Goal: Check status: Check status

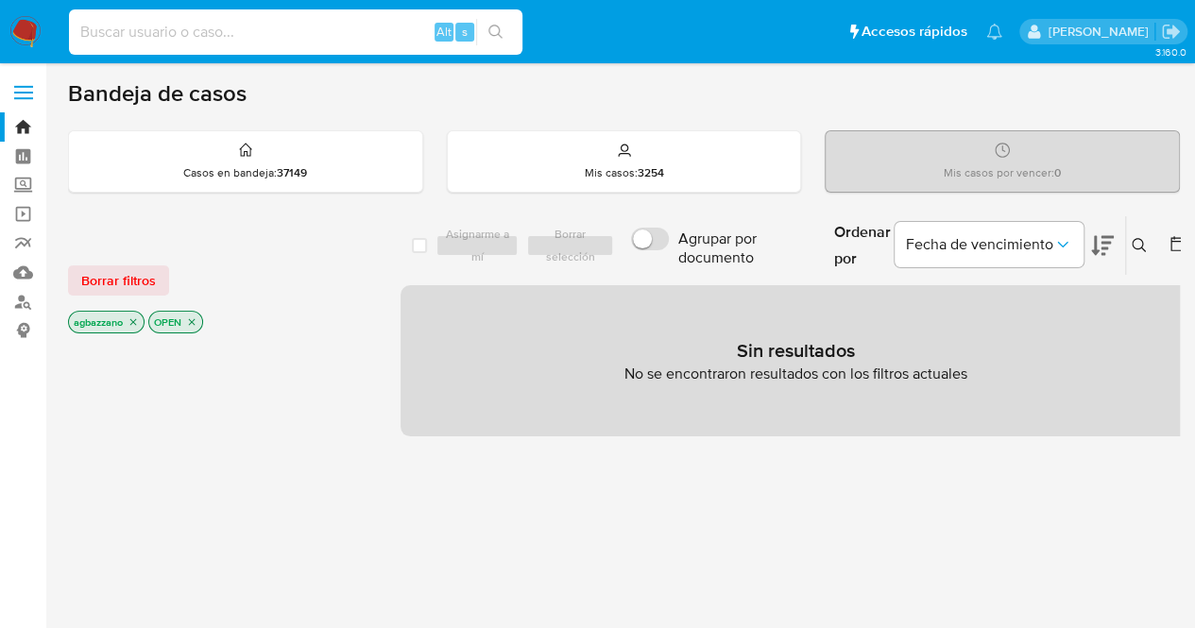
click at [252, 31] on input at bounding box center [295, 32] width 453 height 25
paste input "70187753"
type input "70187753"
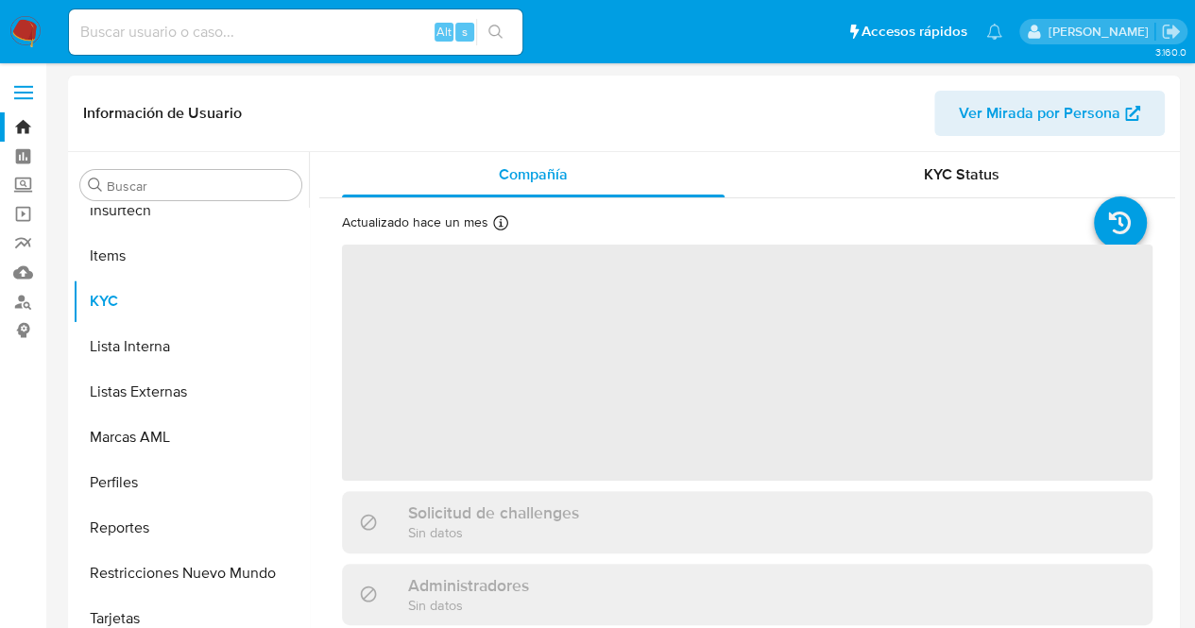
scroll to position [844, 0]
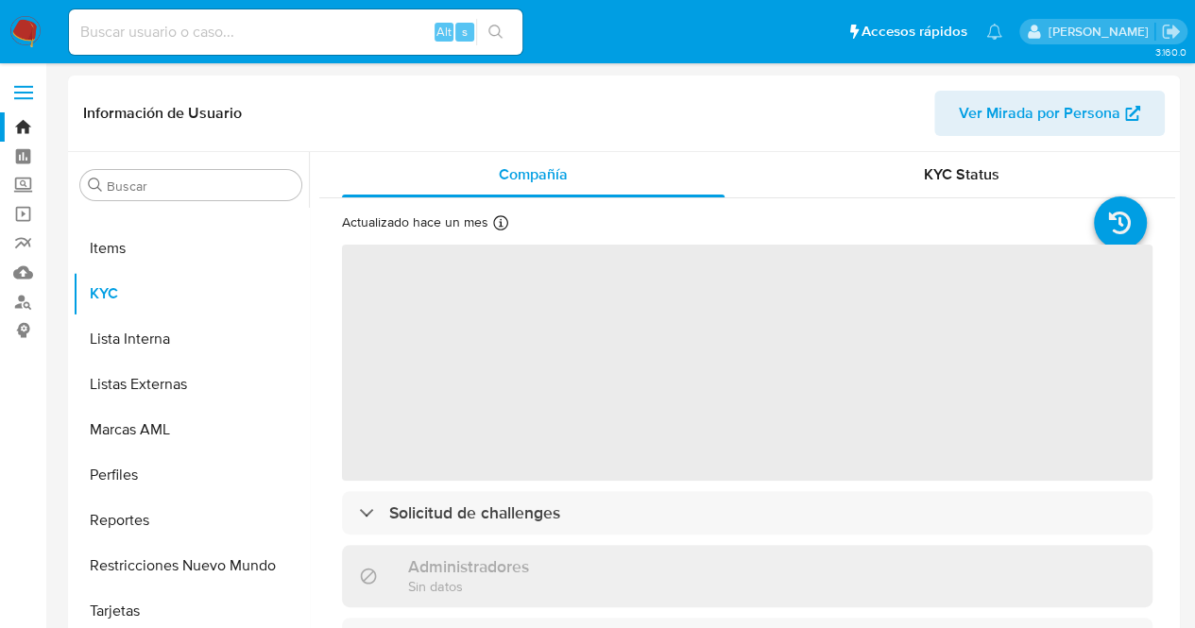
select select "10"
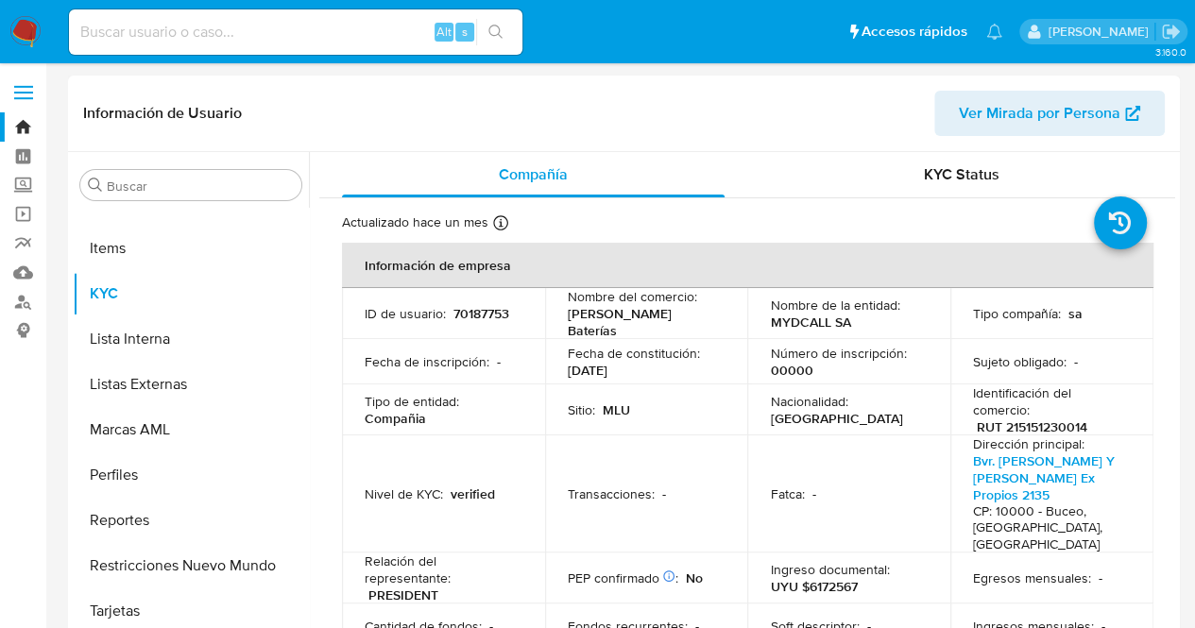
click at [531, 401] on td "Tipo de entidad : Compañia" at bounding box center [443, 410] width 203 height 51
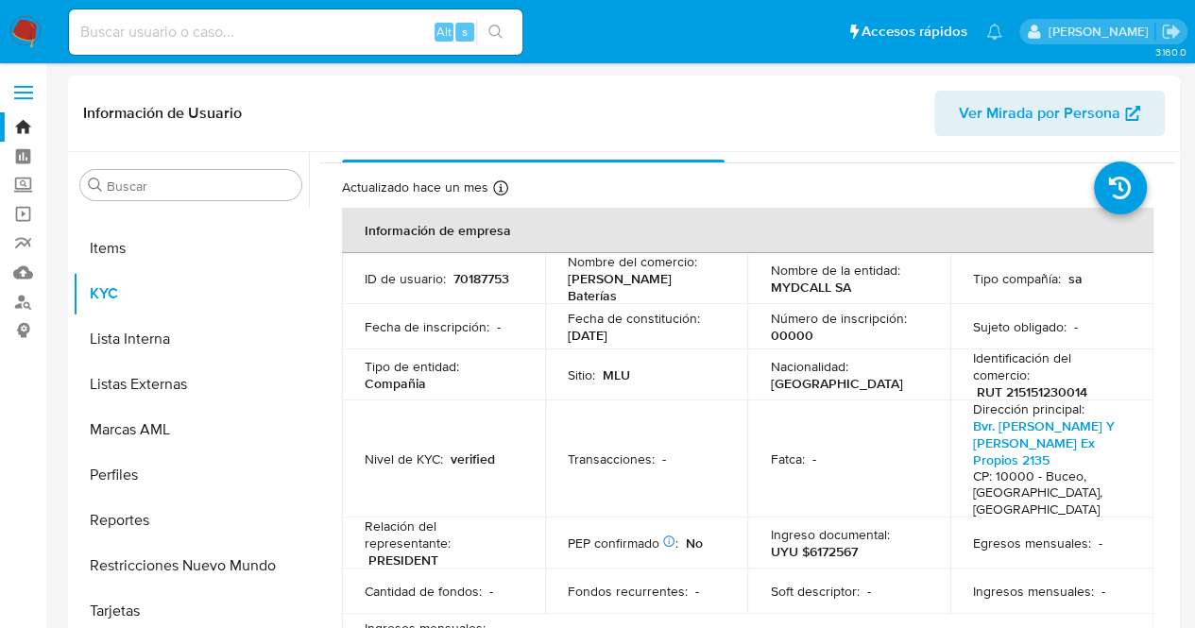
scroll to position [38, 0]
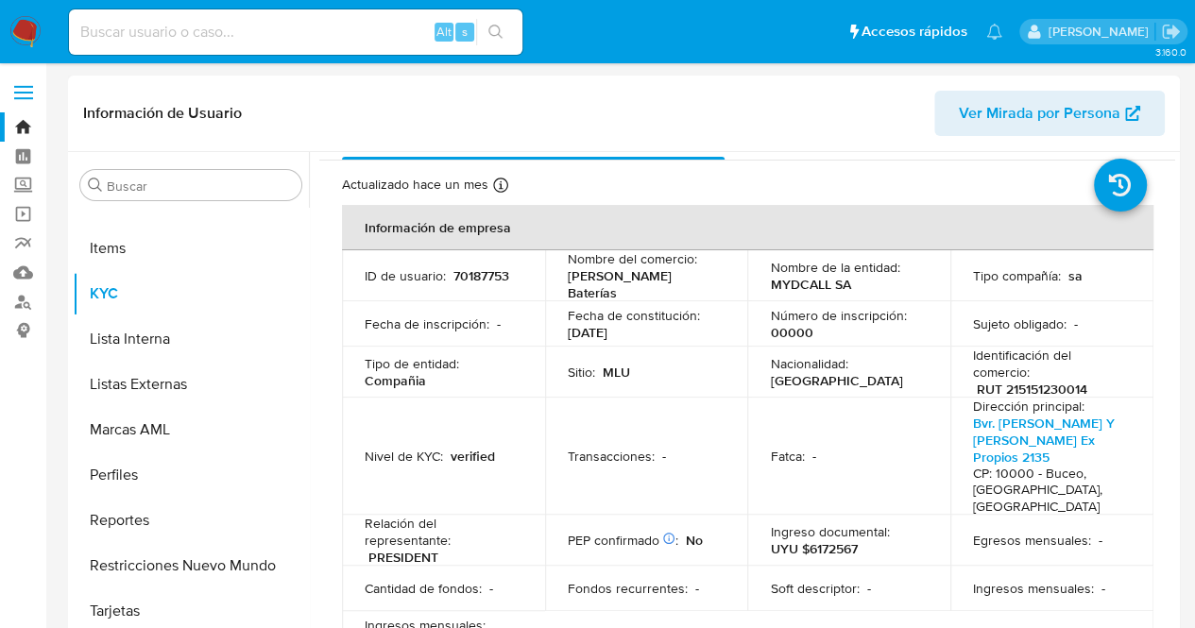
click at [310, 518] on div "Compañía KYC Status Actualizado [DATE] Creado: [DATE] 02:05:45 Actualizado: [DA…" at bounding box center [742, 394] width 866 height 484
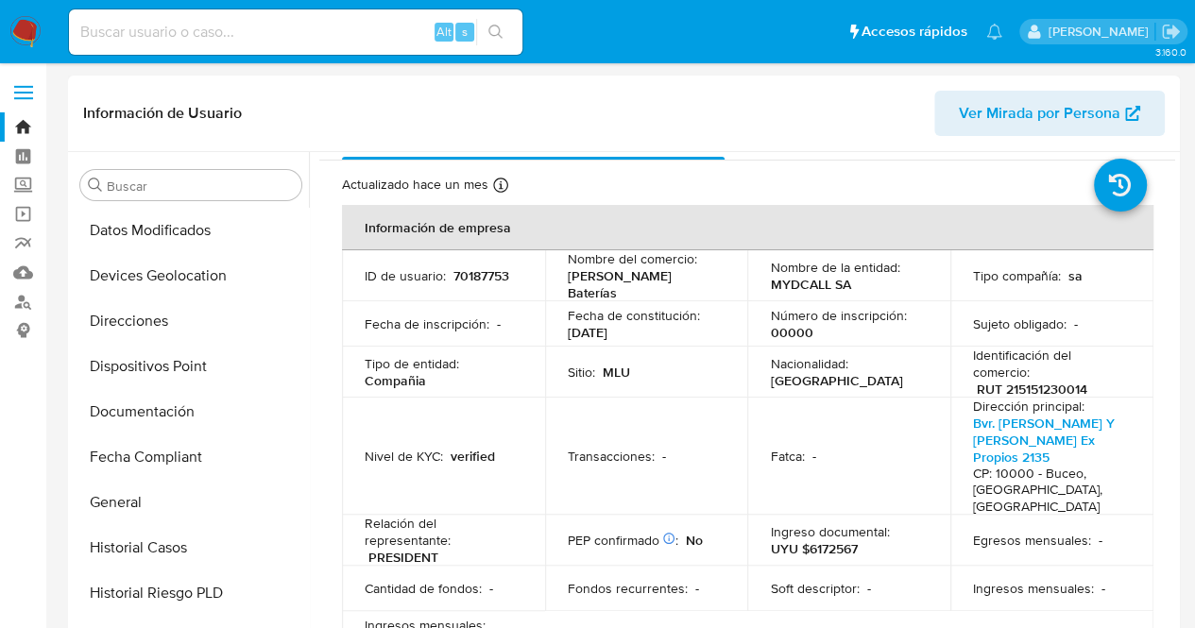
scroll to position [280, 0]
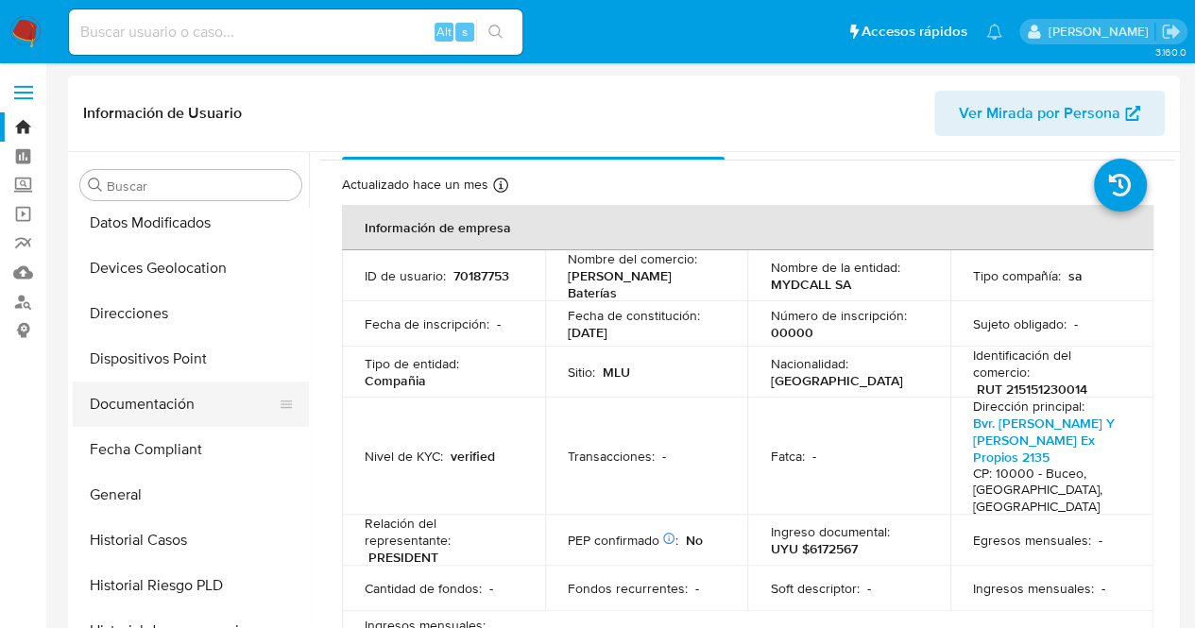
click at [185, 405] on button "Documentación" at bounding box center [183, 404] width 221 height 45
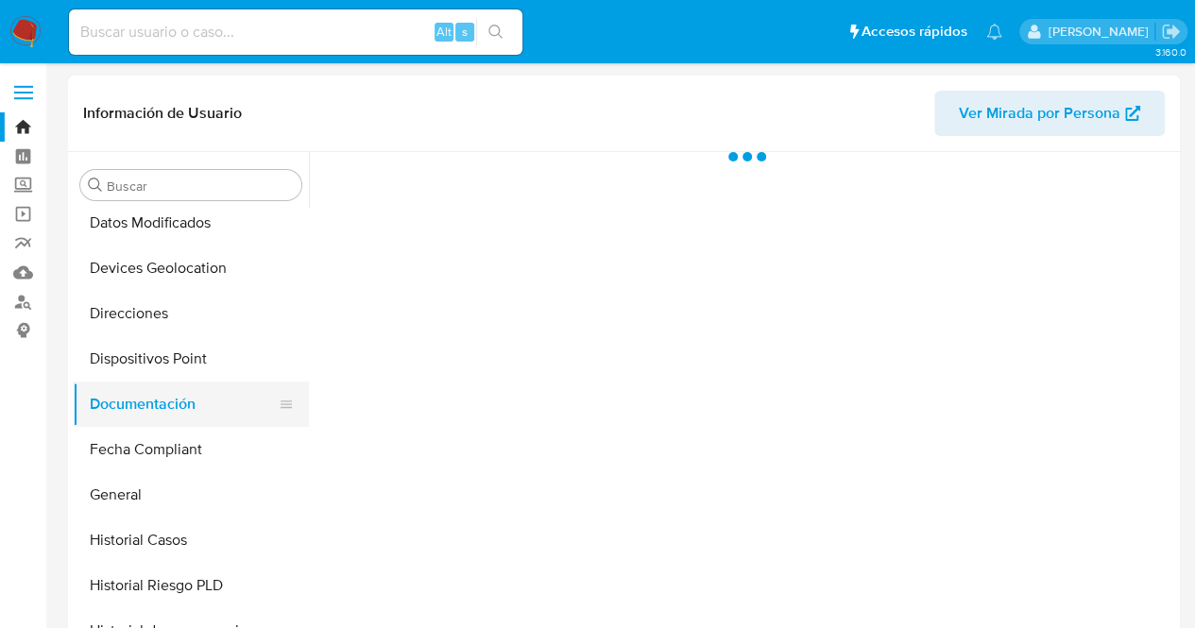
scroll to position [0, 0]
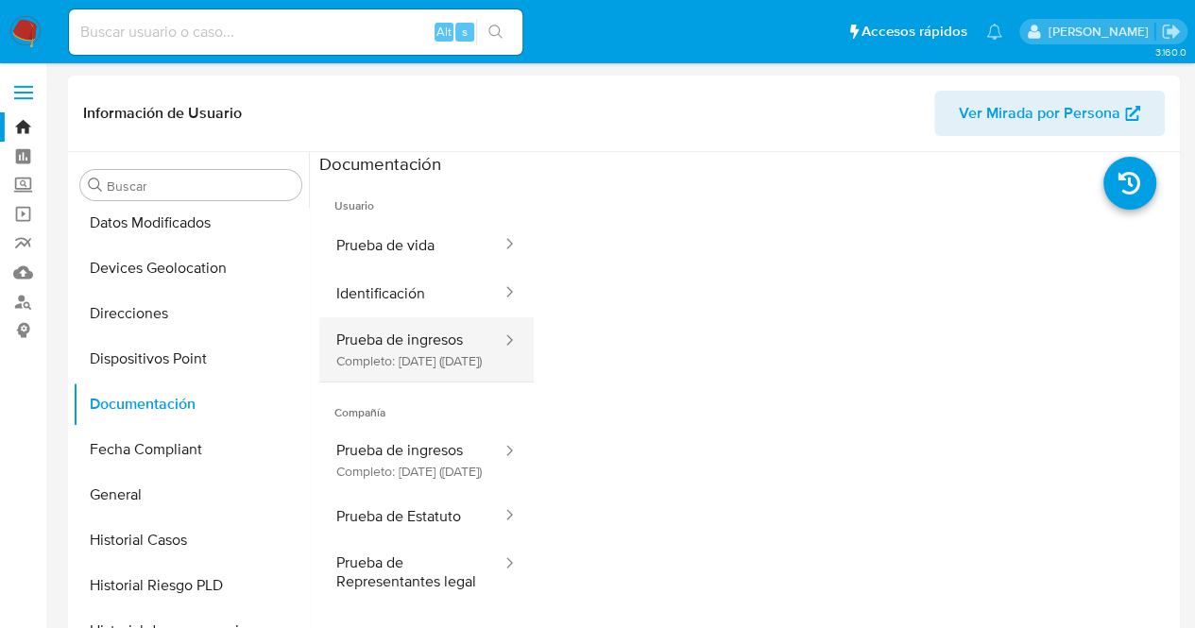
click at [433, 359] on button "Prueba de ingresos Completo: [DATE] ([DATE])" at bounding box center [411, 349] width 184 height 64
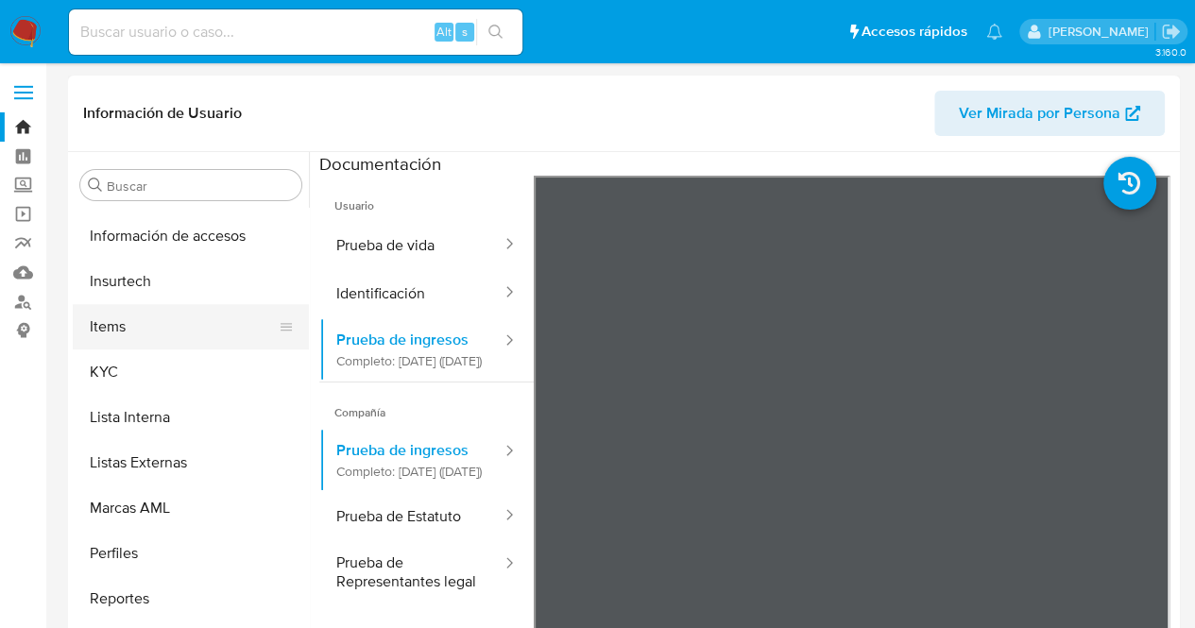
scroll to position [765, 0]
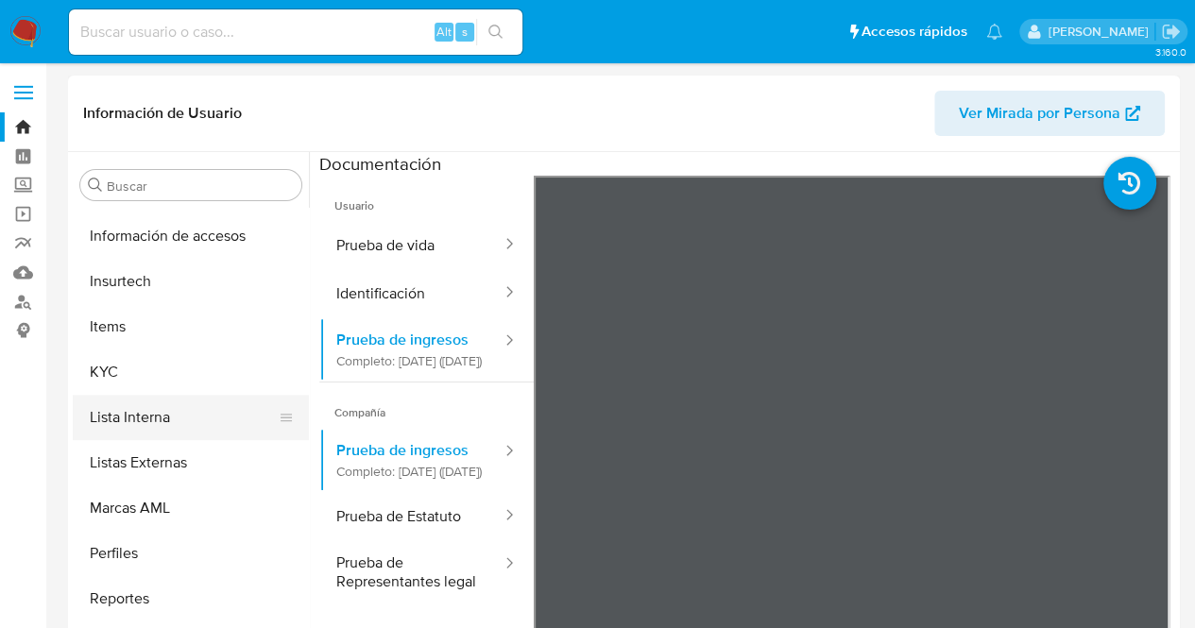
click at [171, 399] on button "Lista Interna" at bounding box center [183, 417] width 221 height 45
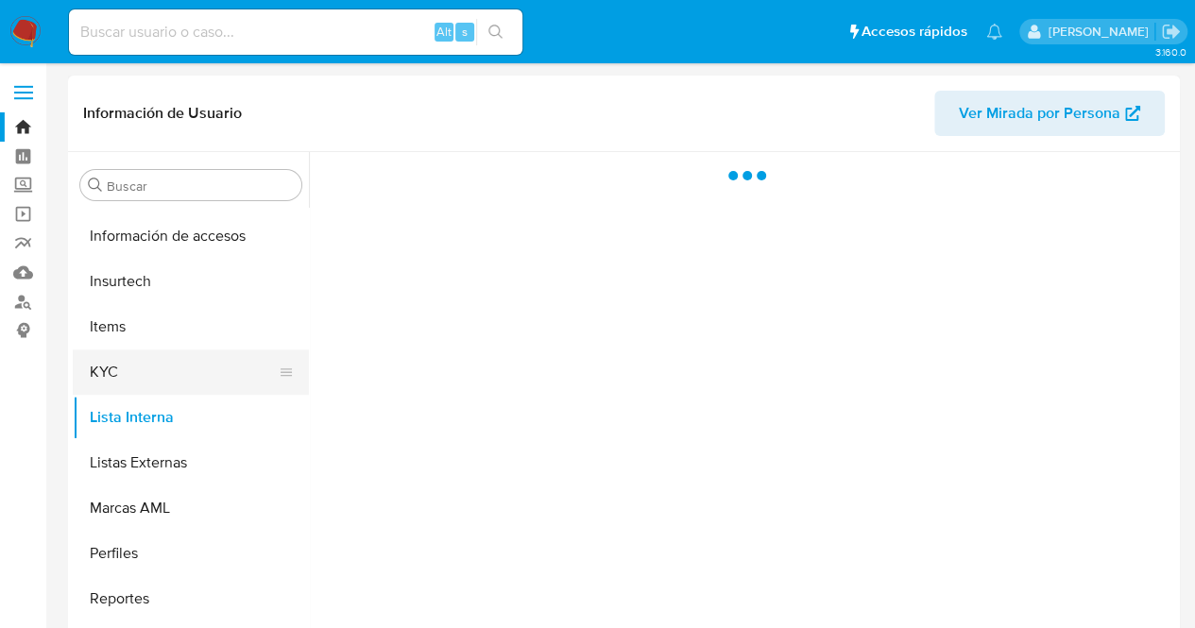
click at [157, 375] on button "KYC" at bounding box center [183, 372] width 221 height 45
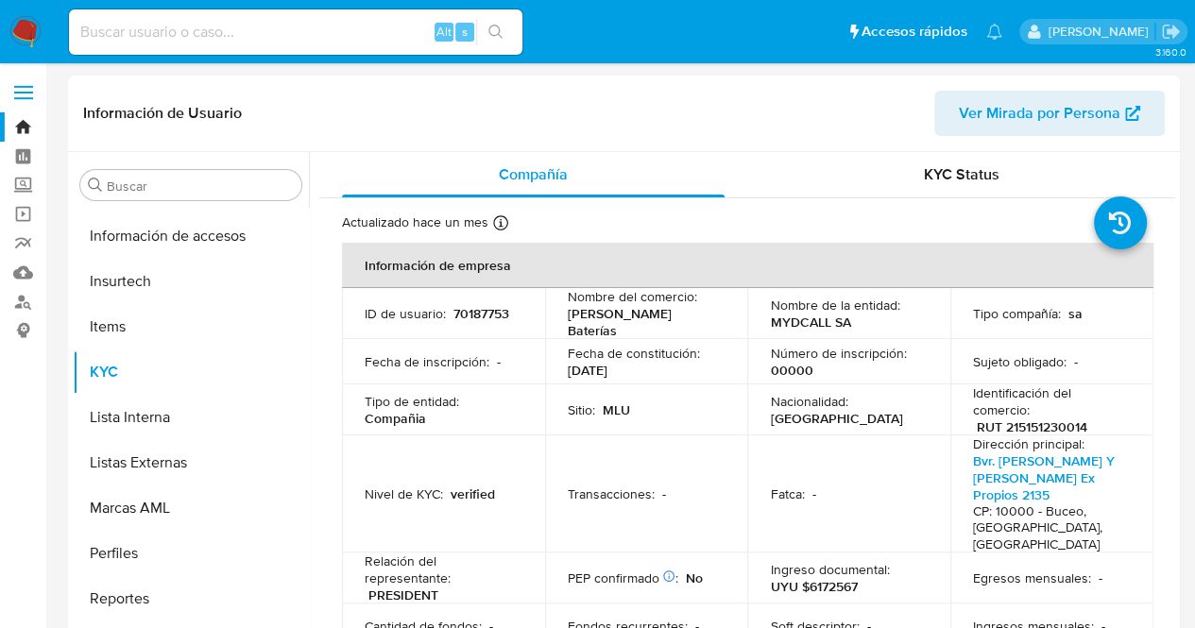
click at [173, 22] on input at bounding box center [295, 32] width 453 height 25
paste input "2629479406"
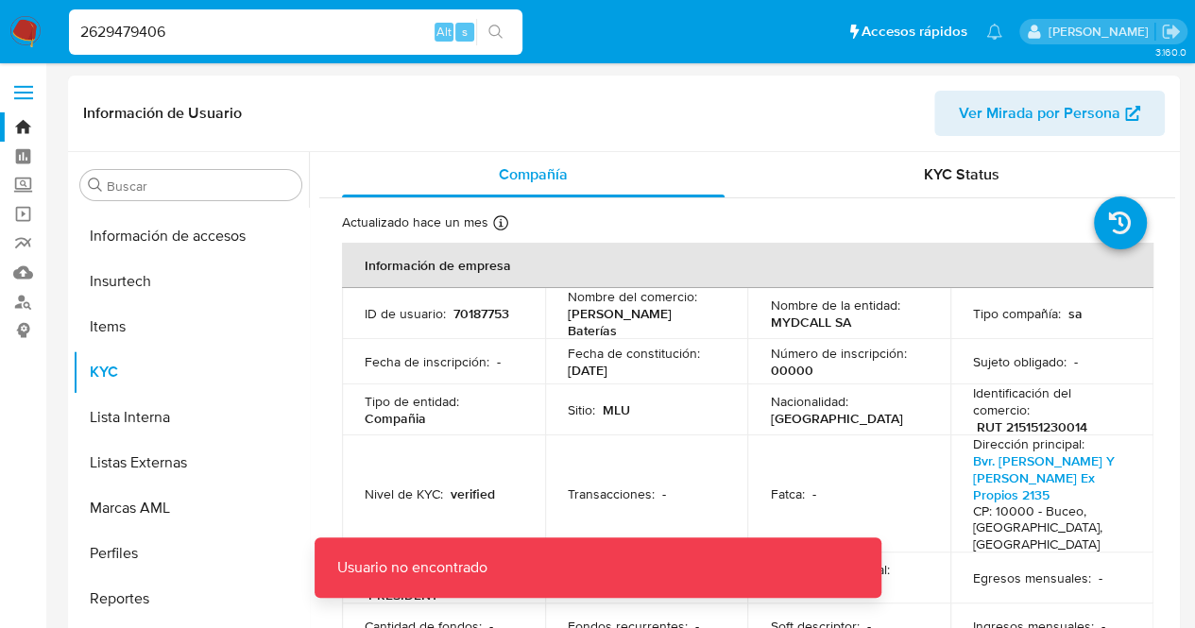
click at [173, 22] on input "2629479406" at bounding box center [295, 32] width 453 height 25
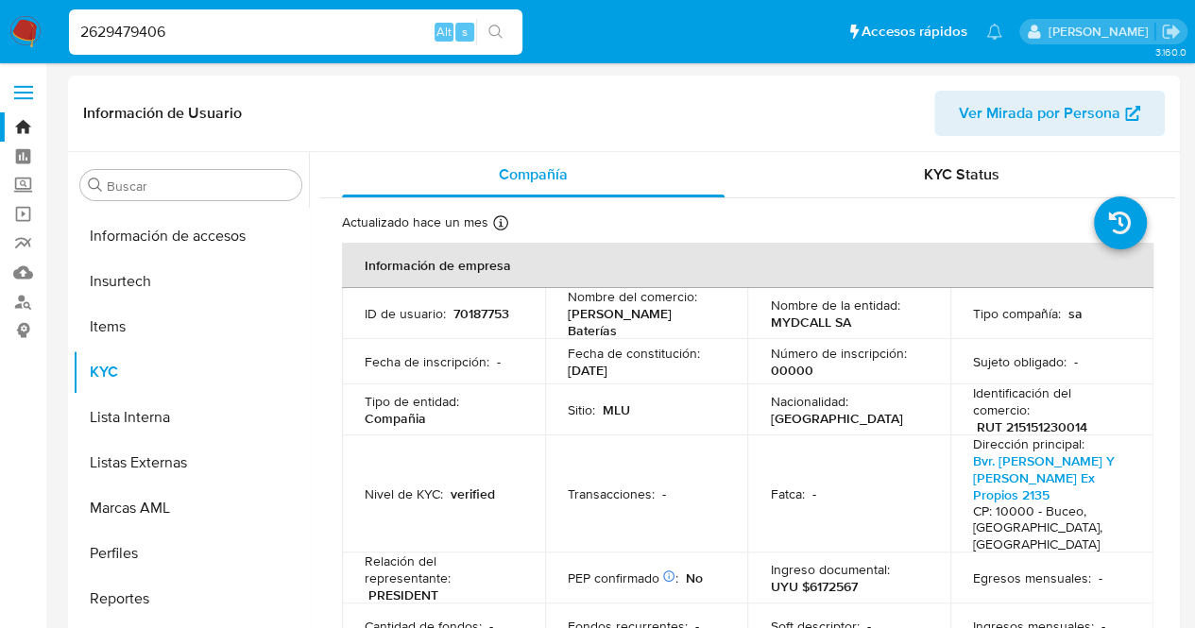
type input "2629479406"
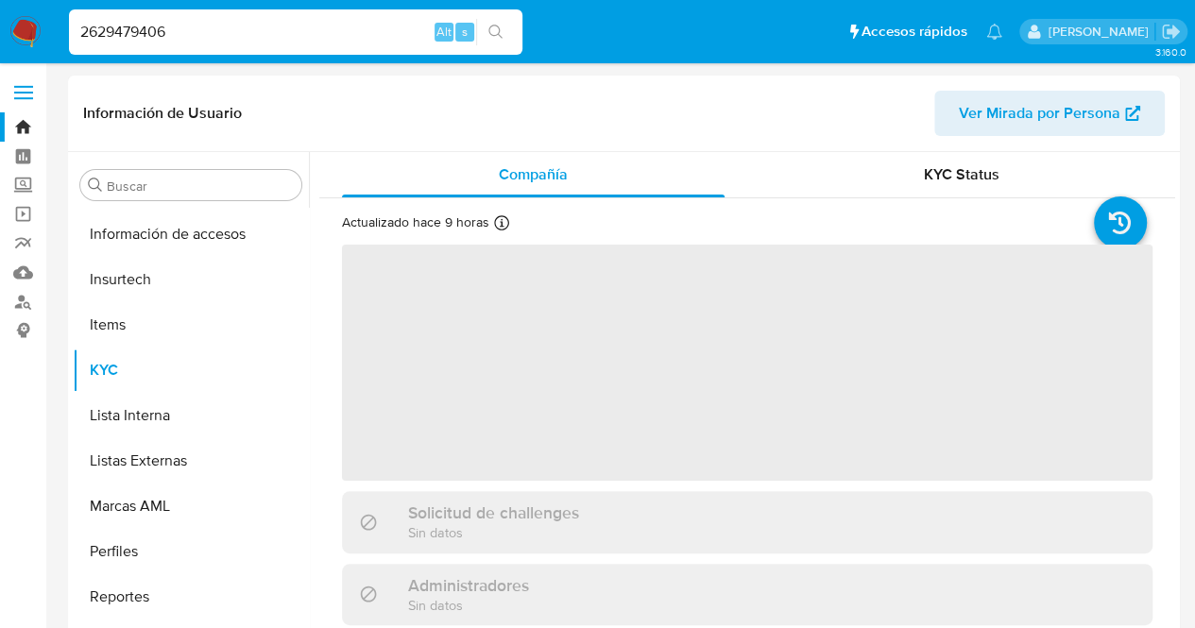
scroll to position [844, 0]
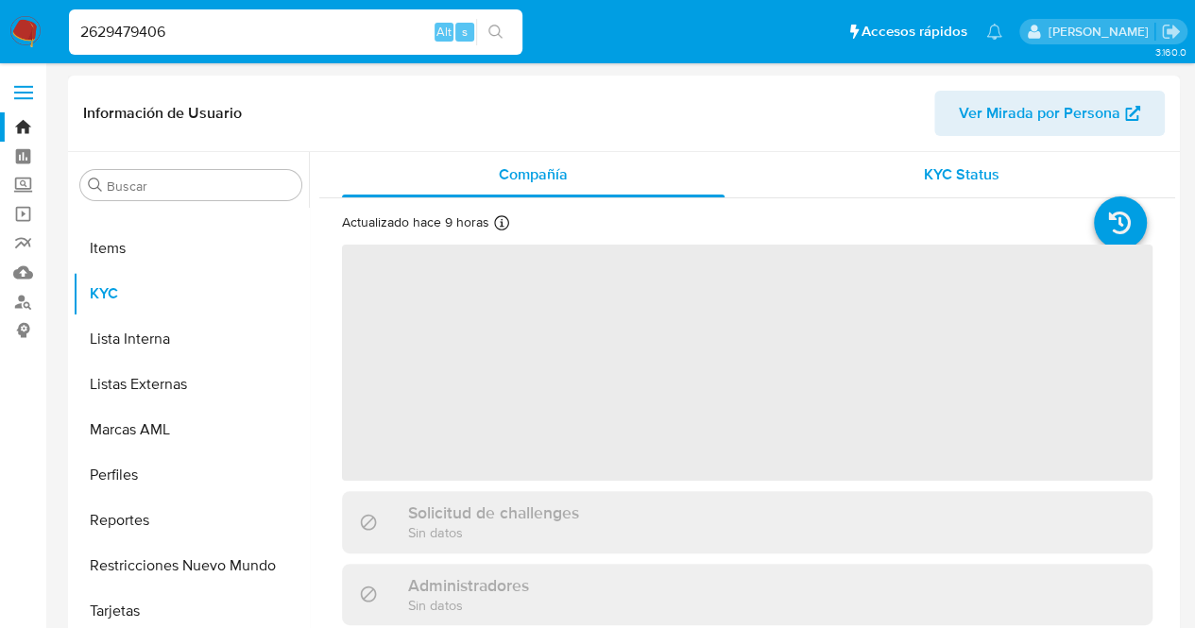
click at [1022, 178] on div "KYC Status" at bounding box center [961, 174] width 383 height 45
select select "10"
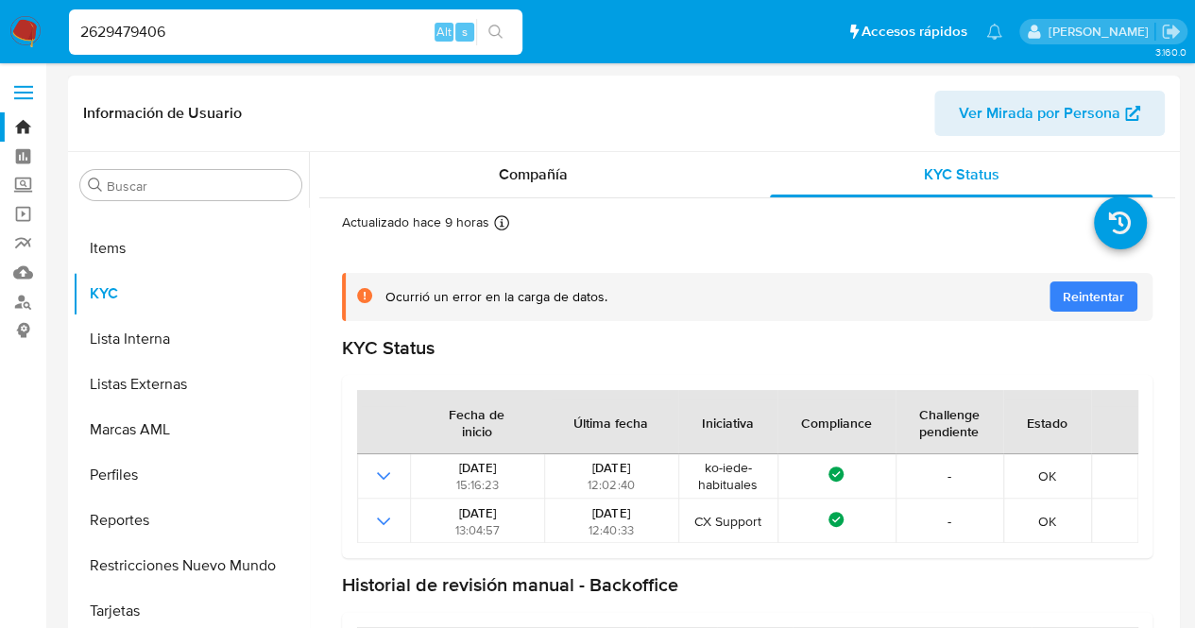
click at [896, 378] on div "Fecha de inicio Última fecha Iniciativa Compliance Challenge pendiente Estado […" at bounding box center [747, 466] width 811 height 183
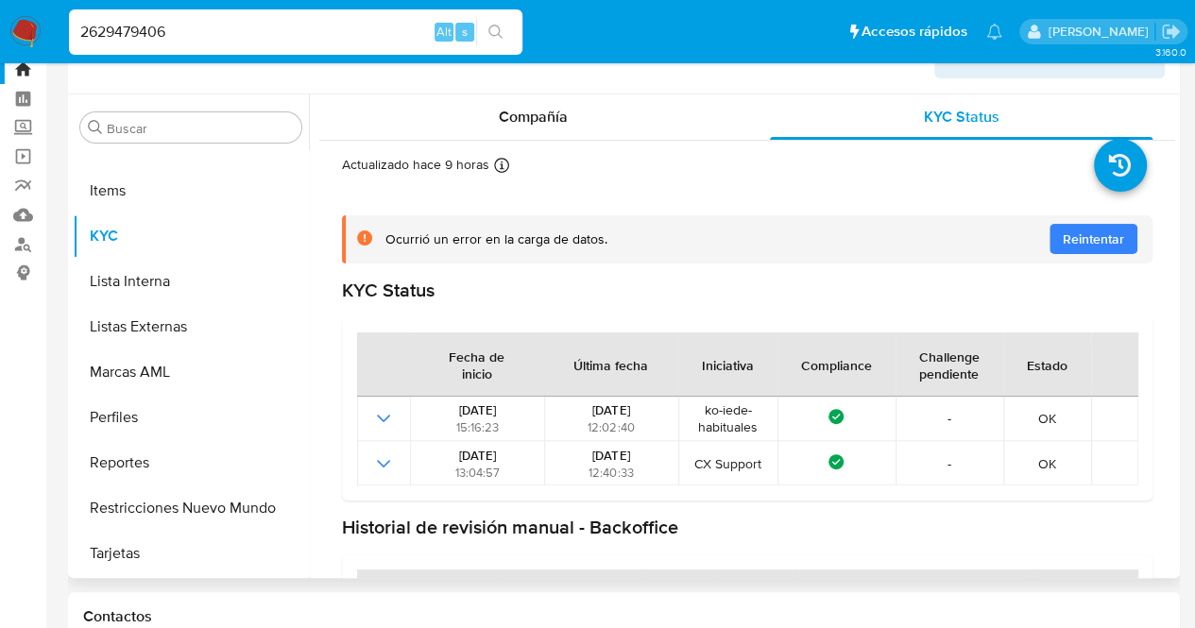
scroll to position [0, 0]
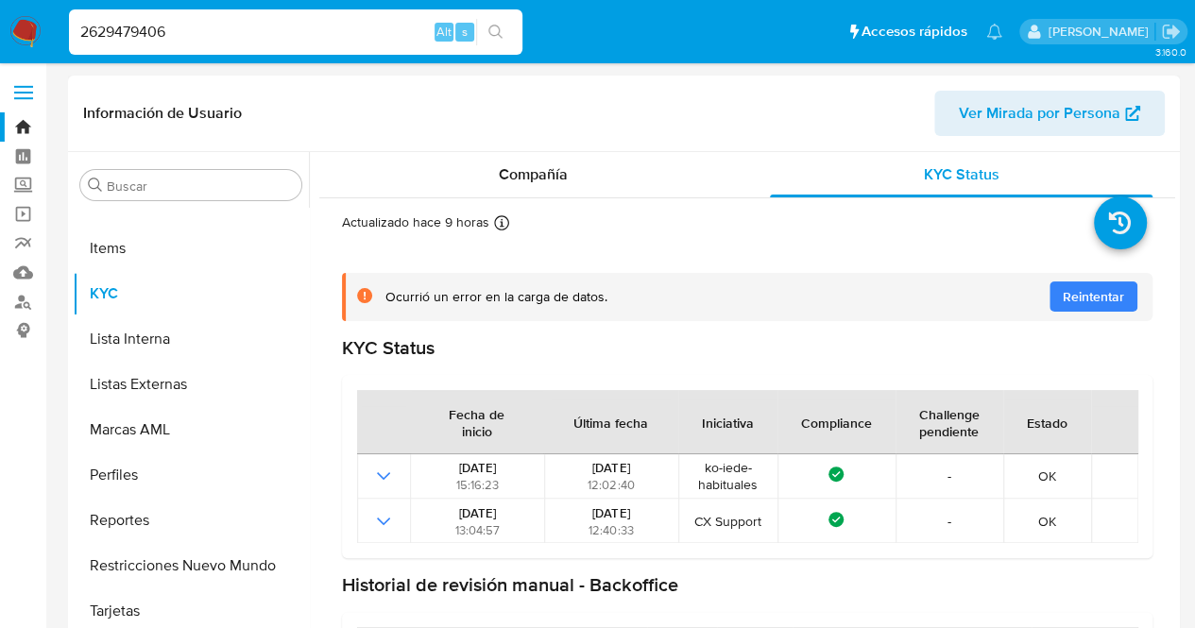
click at [1050, 303] on button "Reintentar" at bounding box center [1094, 297] width 88 height 30
